Goal: Task Accomplishment & Management: Use online tool/utility

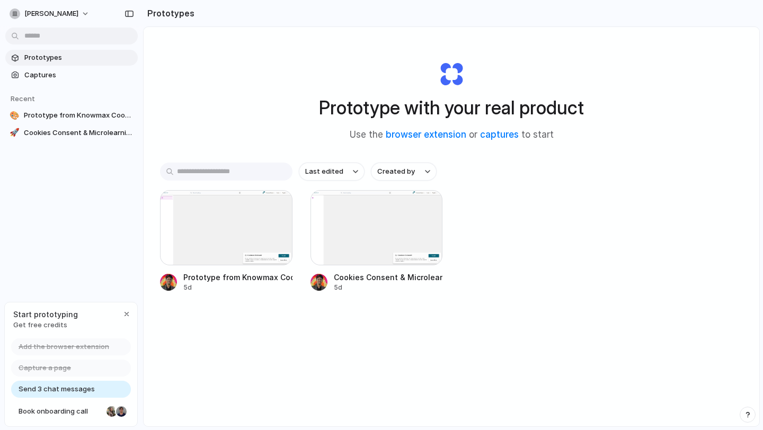
click at [60, 390] on span "Send 3 chat messages" at bounding box center [57, 389] width 76 height 11
click at [41, 324] on span "Get free credits" at bounding box center [45, 325] width 65 height 11
click at [41, 413] on span "Book onboarding call" at bounding box center [61, 411] width 84 height 11
click at [59, 13] on span "[PERSON_NAME]" at bounding box center [51, 13] width 54 height 11
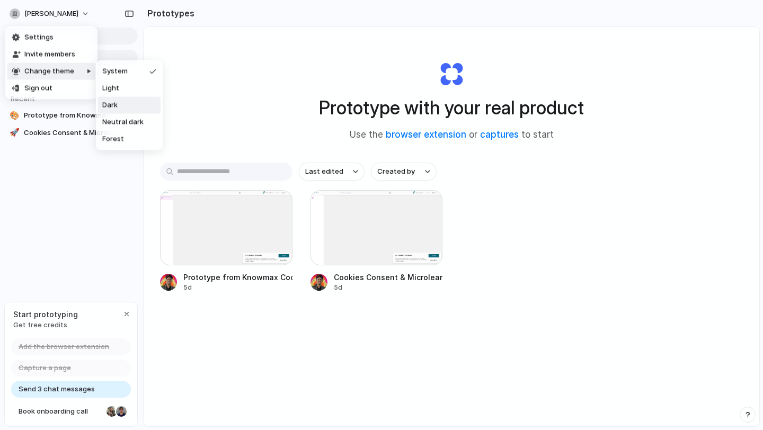
click at [105, 98] on li "Dark" at bounding box center [129, 105] width 63 height 17
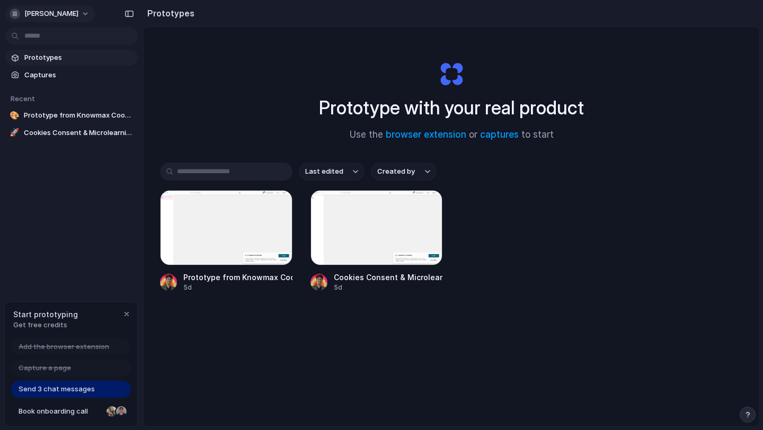
click at [79, 11] on button "[PERSON_NAME]" at bounding box center [50, 13] width 90 height 17
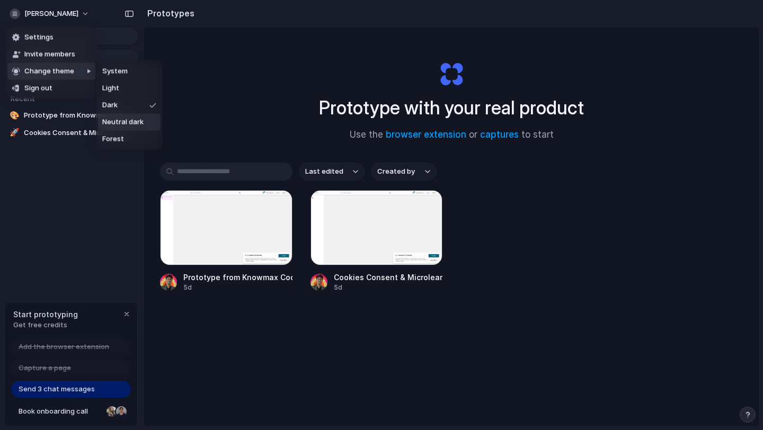
click at [120, 121] on span "Neutral dark" at bounding box center [122, 122] width 41 height 11
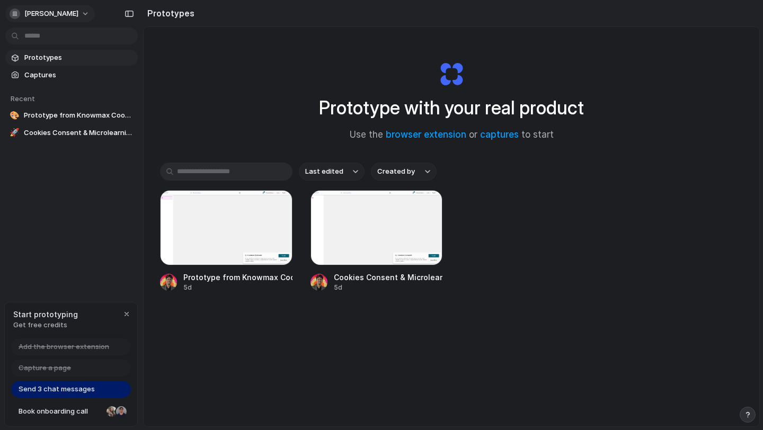
click at [63, 10] on span "[PERSON_NAME]" at bounding box center [51, 13] width 54 height 11
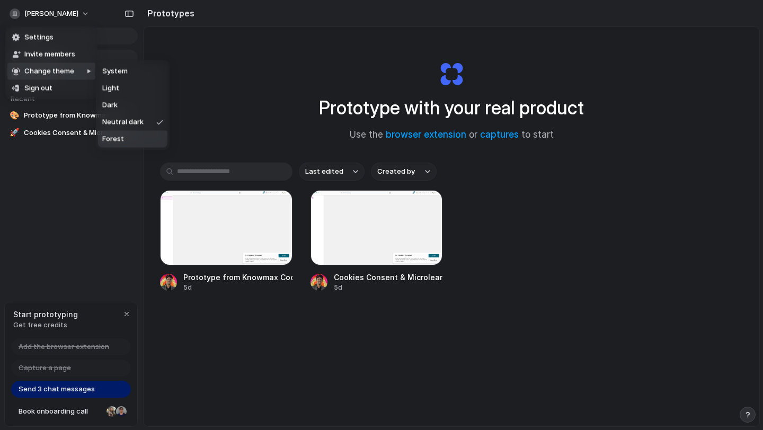
click at [122, 138] on span "Forest" at bounding box center [113, 139] width 22 height 11
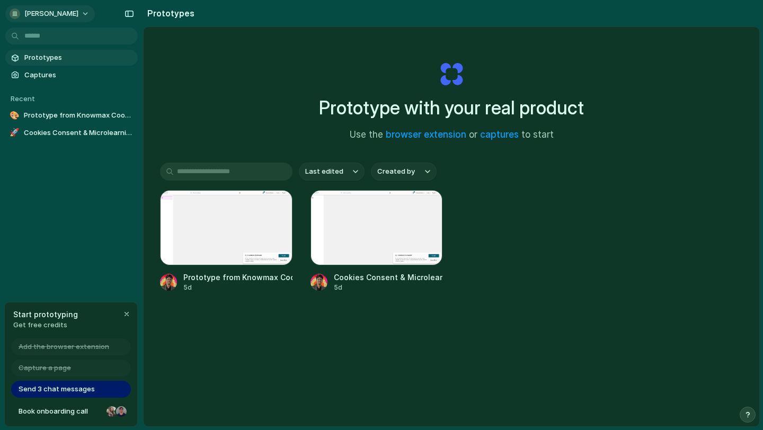
click at [48, 13] on span "[PERSON_NAME]" at bounding box center [51, 13] width 54 height 11
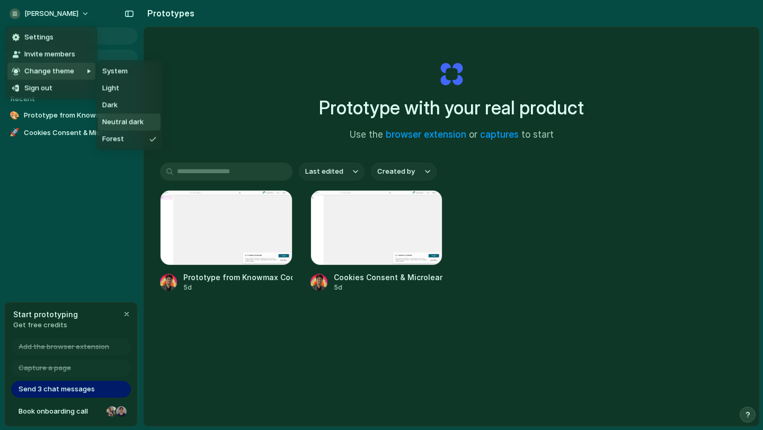
click at [127, 118] on span "Neutral dark" at bounding box center [122, 122] width 41 height 11
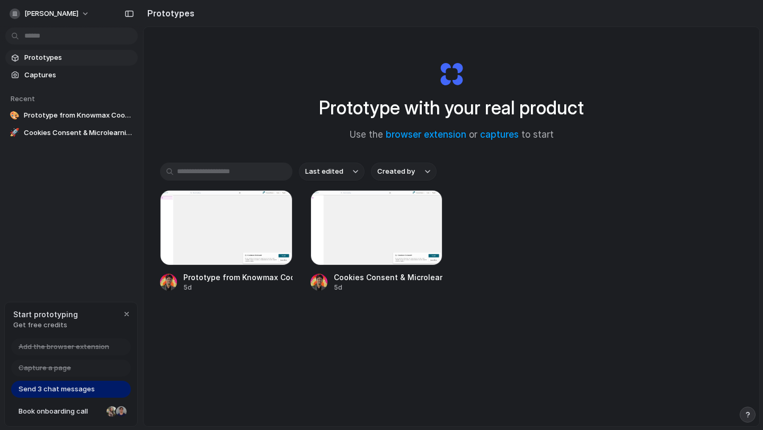
click at [510, 272] on div "Prototype from Knowmax Cookies Consent v3 5d Cookies Consent & Microlearning Ca…" at bounding box center [451, 241] width 583 height 102
click at [40, 411] on span "Book onboarding call" at bounding box center [61, 411] width 84 height 11
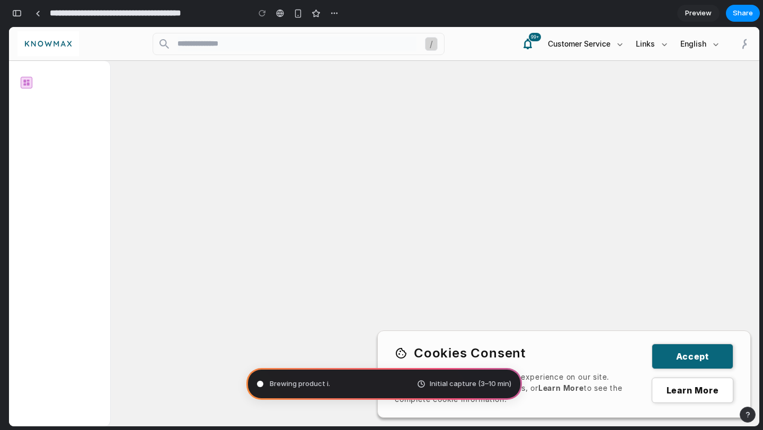
type input "**********"
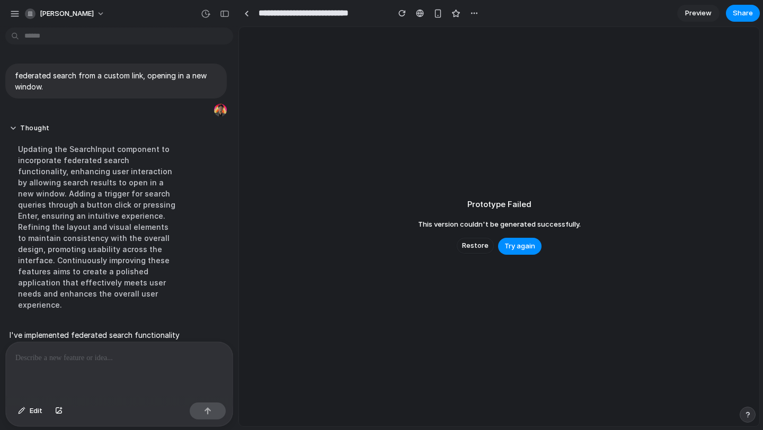
scroll to position [55, 0]
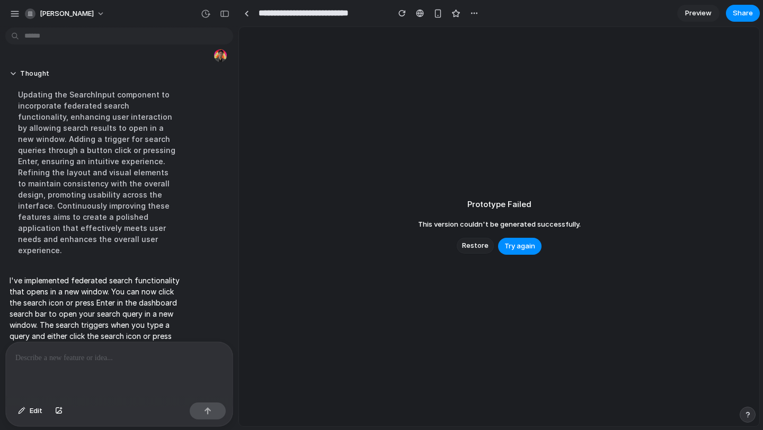
click at [485, 245] on span "Restore" at bounding box center [475, 246] width 26 height 11
